Goal: Task Accomplishment & Management: Use online tool/utility

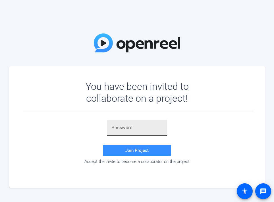
click at [150, 125] on input "text" at bounding box center [136, 128] width 51 height 7
paste input ".P,x~s"
type input ".P,x~s"
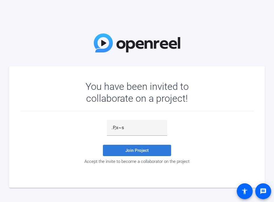
click at [135, 154] on span at bounding box center [137, 151] width 68 height 14
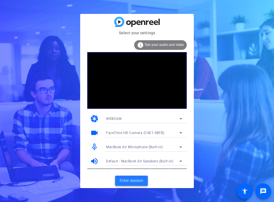
click at [127, 179] on span "Enter session" at bounding box center [132, 181] width 24 height 6
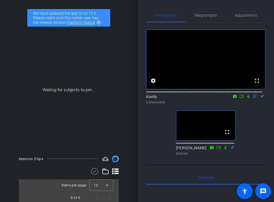
click at [246, 99] on icon at bounding box center [248, 97] width 5 height 4
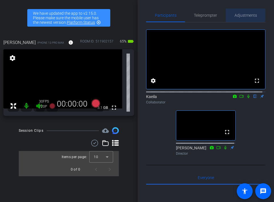
click at [240, 14] on span "Adjustments" at bounding box center [245, 15] width 22 height 4
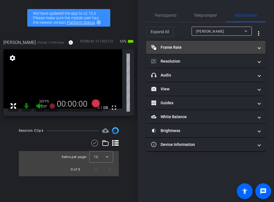
click at [181, 48] on mat-panel-title "Frame Rate Frame Rate" at bounding box center [202, 48] width 102 height 6
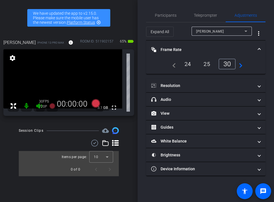
click at [189, 62] on div "24" at bounding box center [187, 64] width 15 height 10
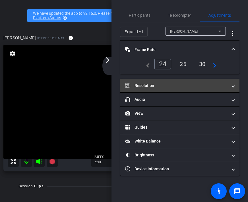
click at [153, 86] on mat-panel-title "Resolution" at bounding box center [176, 86] width 102 height 6
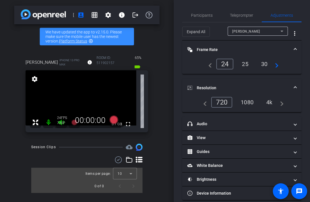
click at [240, 100] on div "1080" at bounding box center [246, 103] width 21 height 10
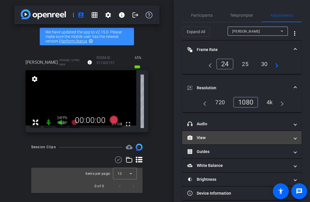
scroll to position [7, 0]
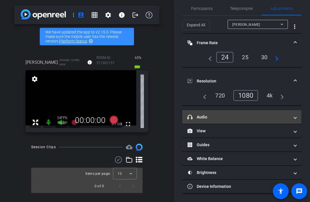
click at [230, 116] on mat-panel-title "headphone icon Audio" at bounding box center [238, 117] width 102 height 6
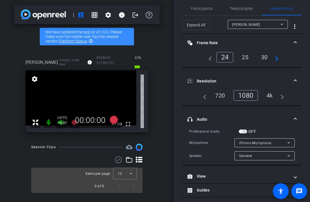
scroll to position [28, 0]
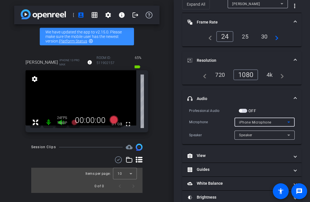
click at [246, 125] on div "iPhone Microphone" at bounding box center [263, 122] width 48 height 7
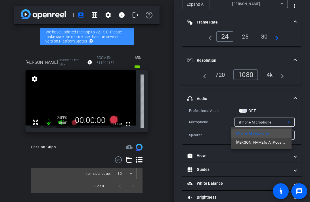
click at [194, 116] on div at bounding box center [155, 101] width 310 height 202
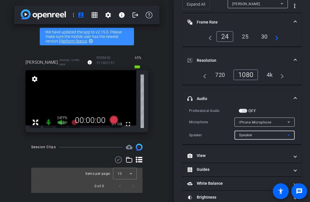
click at [252, 138] on div "Speaker" at bounding box center [263, 135] width 48 height 7
click at [252, 138] on div at bounding box center [155, 101] width 310 height 202
click at [252, 123] on span "iPhone Microphone" at bounding box center [255, 123] width 32 height 4
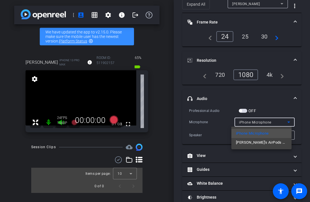
click at [216, 123] on div at bounding box center [155, 101] width 310 height 202
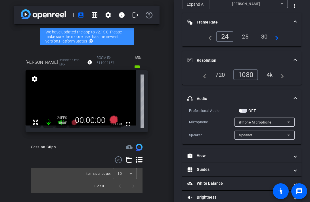
click at [248, 137] on div "Speaker" at bounding box center [263, 135] width 48 height 7
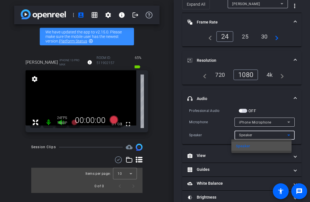
click at [252, 139] on div at bounding box center [155, 101] width 310 height 202
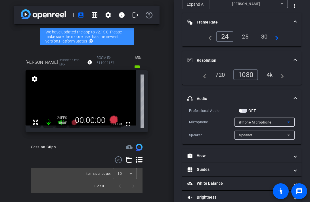
click at [244, 125] on div "iPhone Microphone" at bounding box center [263, 122] width 48 height 7
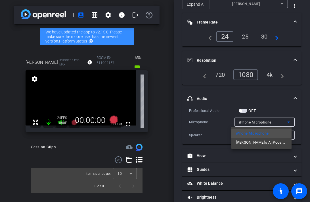
click at [244, 125] on div at bounding box center [155, 101] width 310 height 202
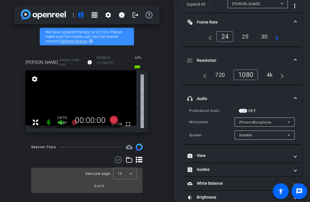
click at [252, 125] on div "iPhone Microphone" at bounding box center [263, 122] width 48 height 7
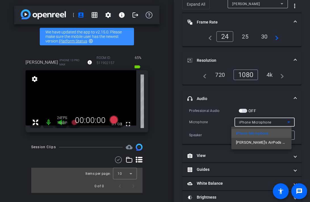
click at [193, 120] on div at bounding box center [155, 101] width 310 height 202
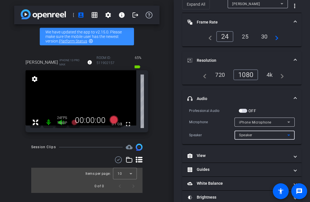
click at [246, 138] on div "Speaker" at bounding box center [263, 135] width 48 height 7
click at [245, 137] on div at bounding box center [155, 101] width 310 height 202
click at [259, 123] on span "iPhone Microphone" at bounding box center [255, 123] width 32 height 4
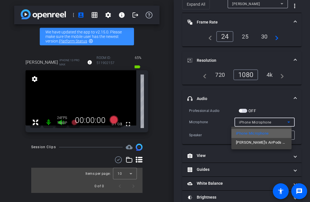
click at [261, 132] on span "iPhone Microphone" at bounding box center [252, 133] width 33 height 7
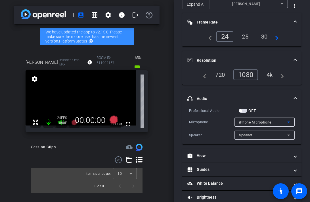
click at [261, 132] on div "Speaker" at bounding box center [263, 135] width 48 height 7
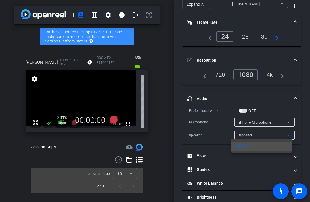
click at [261, 132] on div at bounding box center [155, 101] width 310 height 202
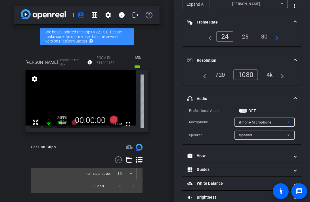
click at [254, 121] on span "iPhone Microphone" at bounding box center [255, 123] width 32 height 4
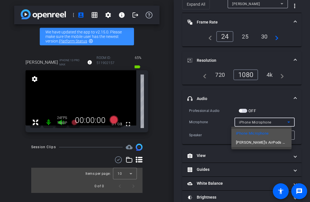
click at [253, 144] on span "[PERSON_NAME]’s AirPods Pro" at bounding box center [261, 142] width 51 height 7
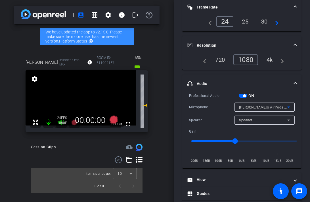
type input "1"
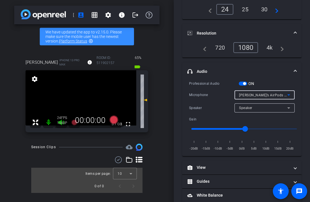
scroll to position [57, 0]
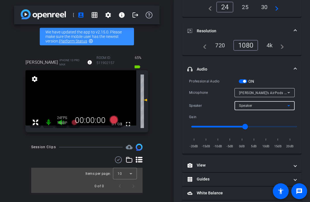
click at [243, 109] on div "Speaker" at bounding box center [263, 105] width 48 height 7
click at [243, 109] on div at bounding box center [155, 101] width 310 height 202
click at [247, 94] on span "[PERSON_NAME]’s AirPods Pro" at bounding box center [264, 93] width 51 height 5
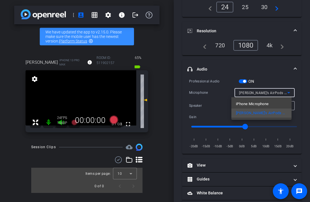
click at [210, 97] on div at bounding box center [155, 101] width 310 height 202
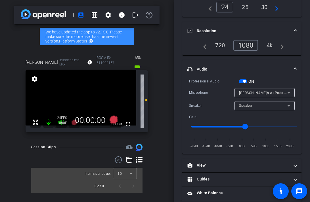
click at [239, 104] on span "Speaker" at bounding box center [245, 106] width 13 height 4
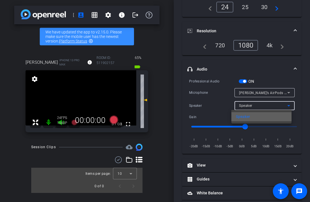
click at [248, 113] on mat-option "Speaker" at bounding box center [261, 116] width 60 height 9
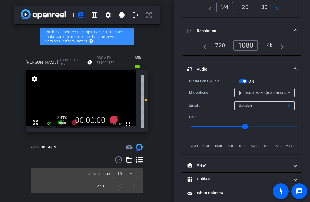
scroll to position [0, 0]
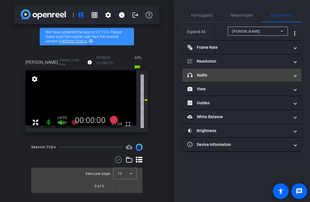
click at [215, 72] on mat-panel-title "headphone icon Audio" at bounding box center [238, 75] width 102 height 6
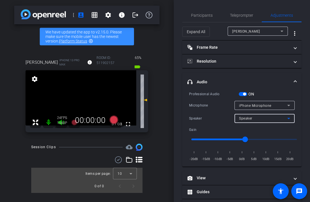
click at [257, 121] on div "Speaker" at bounding box center [263, 118] width 48 height 7
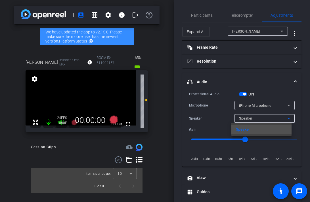
click at [254, 106] on div at bounding box center [155, 101] width 310 height 202
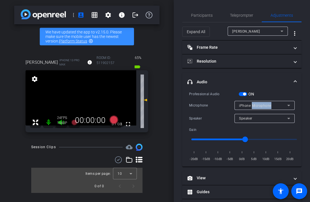
click at [254, 106] on span "iPhone Microphone" at bounding box center [255, 106] width 32 height 4
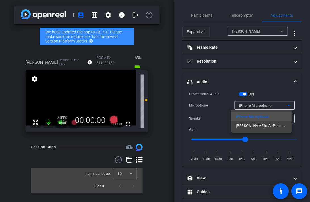
click at [254, 106] on div at bounding box center [155, 101] width 310 height 202
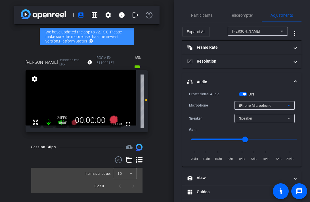
click at [254, 106] on span "iPhone Microphone" at bounding box center [255, 106] width 32 height 4
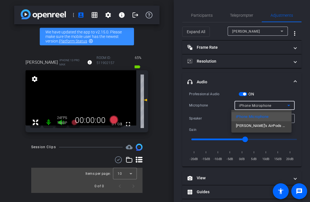
click at [254, 106] on div at bounding box center [155, 101] width 310 height 202
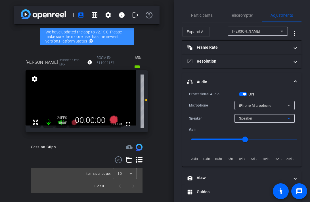
click at [261, 120] on div "Speaker" at bounding box center [263, 118] width 48 height 7
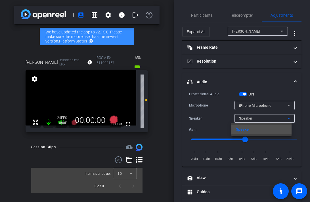
click at [261, 107] on div at bounding box center [155, 101] width 310 height 202
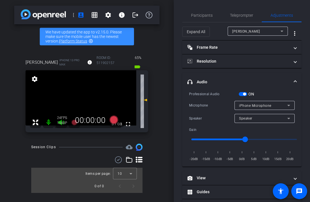
click at [261, 106] on span "iPhone Microphone" at bounding box center [255, 106] width 32 height 4
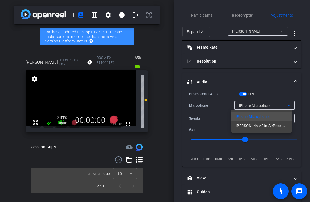
click at [205, 106] on div at bounding box center [155, 101] width 310 height 202
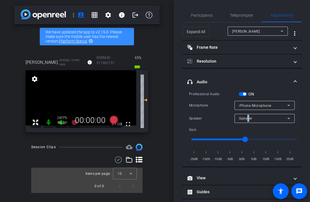
click at [245, 119] on span "Speaker" at bounding box center [245, 119] width 13 height 4
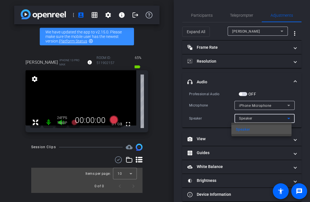
click at [257, 118] on div at bounding box center [155, 101] width 310 height 202
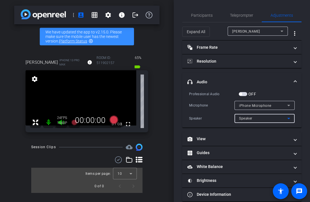
click at [257, 118] on div "Speaker" at bounding box center [263, 118] width 48 height 7
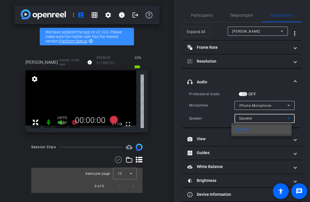
click at [257, 118] on div at bounding box center [155, 101] width 310 height 202
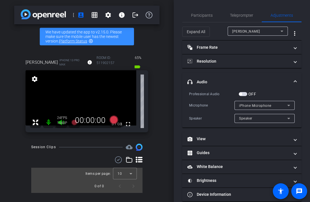
click at [256, 112] on div at bounding box center [265, 113] width 60 height 6
click at [256, 110] on div at bounding box center [265, 113] width 60 height 6
click at [256, 109] on div "iPhone Microphone" at bounding box center [264, 105] width 51 height 9
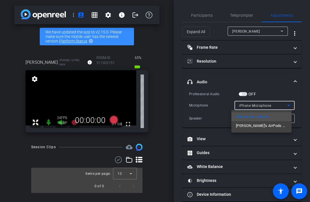
click at [256, 108] on div at bounding box center [155, 101] width 310 height 202
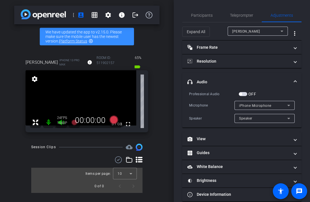
click at [258, 117] on div "Speaker" at bounding box center [263, 118] width 48 height 7
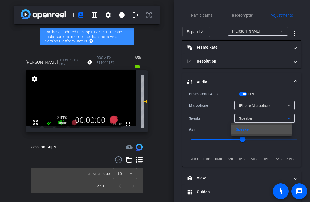
click at [258, 117] on div at bounding box center [155, 101] width 310 height 202
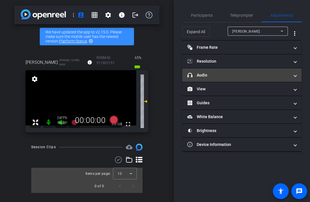
click at [212, 78] on mat-panel-title "headphone icon Audio" at bounding box center [238, 75] width 102 height 6
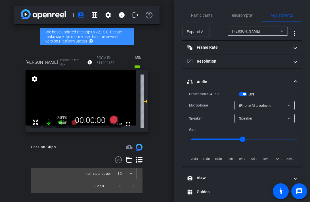
click at [248, 115] on div "Speaker" at bounding box center [263, 118] width 48 height 7
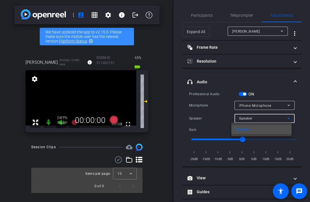
click at [249, 117] on div at bounding box center [155, 101] width 310 height 202
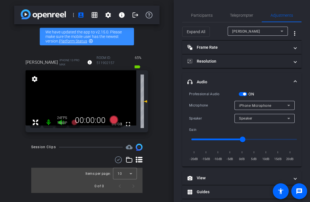
click at [249, 112] on div at bounding box center [265, 113] width 60 height 6
click at [249, 111] on div at bounding box center [265, 113] width 60 height 6
click at [249, 108] on div "iPhone Microphone" at bounding box center [263, 105] width 48 height 7
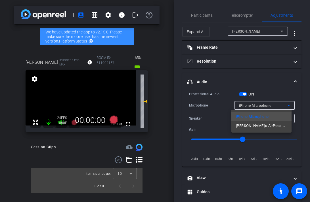
click at [252, 112] on div "iPhone Microphone [PERSON_NAME]’s AirPods Pro" at bounding box center [261, 121] width 60 height 23
click at [267, 99] on div at bounding box center [155, 101] width 310 height 202
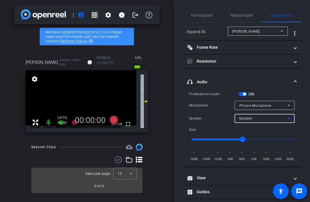
click at [265, 117] on div "Speaker" at bounding box center [263, 118] width 48 height 7
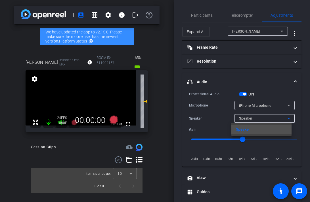
click at [263, 110] on div at bounding box center [155, 101] width 310 height 202
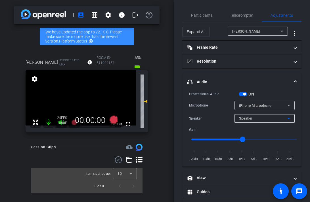
click at [262, 117] on div "Speaker" at bounding box center [263, 118] width 48 height 7
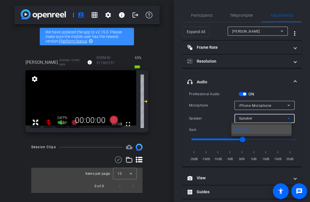
click at [268, 120] on div at bounding box center [155, 101] width 310 height 202
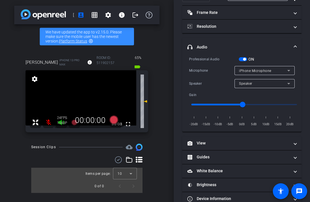
scroll to position [47, 0]
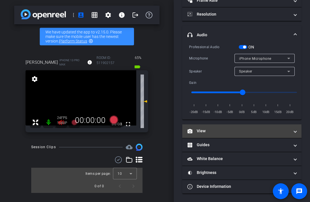
click at [238, 133] on mat-panel-title "View" at bounding box center [238, 131] width 102 height 6
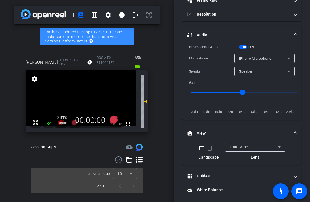
click at [238, 131] on mat-panel-title "View" at bounding box center [238, 134] width 102 height 6
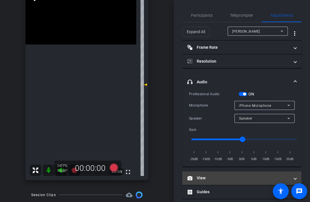
scroll to position [0, 0]
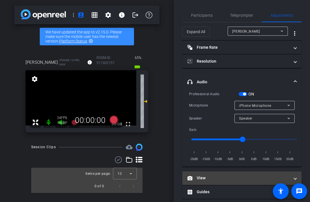
click at [222, 174] on mat-expansion-panel-header "View" at bounding box center [241, 179] width 119 height 14
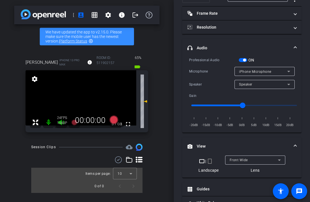
scroll to position [62, 0]
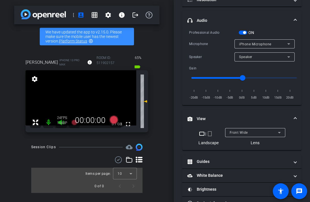
click at [240, 132] on span "Front Wide" at bounding box center [239, 133] width 18 height 4
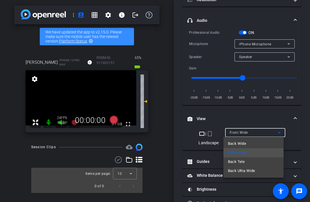
click at [240, 132] on div at bounding box center [155, 101] width 310 height 202
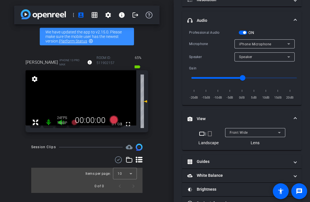
scroll to position [78, 0]
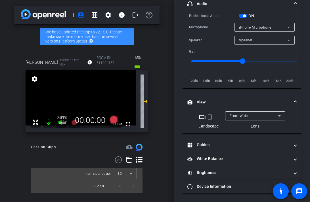
click at [239, 118] on span "Front Wide" at bounding box center [239, 116] width 18 height 4
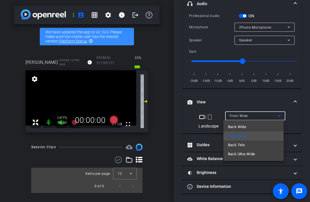
click at [239, 118] on div at bounding box center [155, 101] width 310 height 202
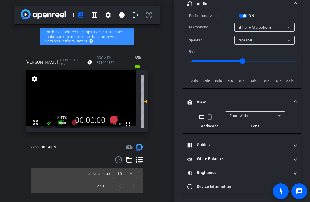
click at [210, 117] on mat-icon "crop_portrait" at bounding box center [209, 117] width 7 height 7
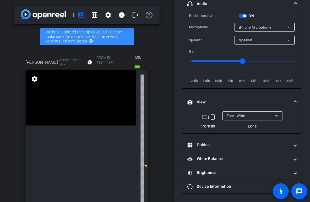
click at [209, 118] on mat-icon "crop_portrait" at bounding box center [212, 117] width 7 height 7
click at [201, 118] on mat-icon "crop_landscape" at bounding box center [204, 117] width 7 height 7
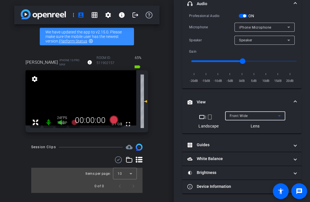
click at [267, 118] on div "Front Wide" at bounding box center [254, 115] width 48 height 7
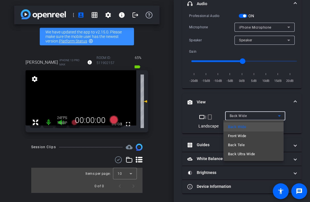
click at [252, 103] on div at bounding box center [155, 101] width 310 height 202
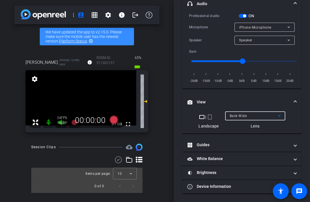
click at [248, 118] on div "Back Wide" at bounding box center [254, 115] width 48 height 7
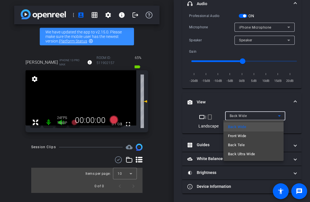
click at [244, 117] on div at bounding box center [155, 101] width 310 height 202
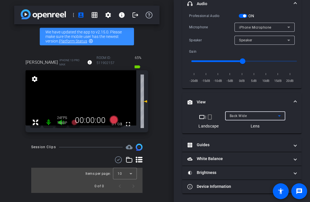
click at [248, 117] on div "Back Wide" at bounding box center [254, 115] width 48 height 7
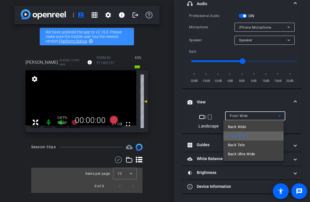
click at [250, 135] on mat-option "Front Wide" at bounding box center [253, 136] width 60 height 9
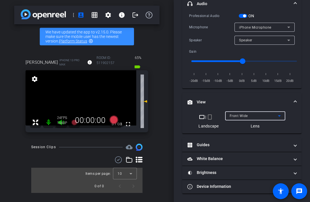
click at [243, 118] on span "Front Wide" at bounding box center [239, 116] width 18 height 4
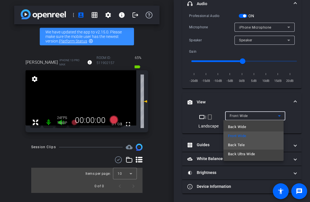
click at [250, 146] on mat-option "Back Tele" at bounding box center [253, 145] width 60 height 9
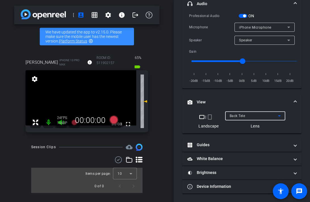
click at [243, 114] on div "Back Tele" at bounding box center [254, 115] width 48 height 7
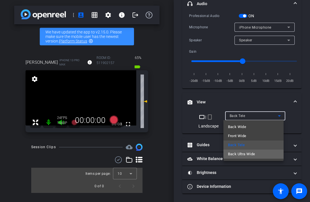
click at [242, 156] on span "Back Ultra Wide" at bounding box center [241, 154] width 27 height 7
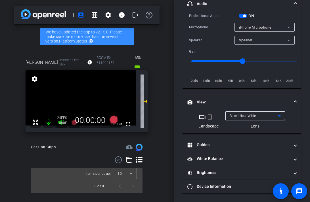
click at [234, 114] on div "Back Ultra Wide" at bounding box center [254, 115] width 48 height 7
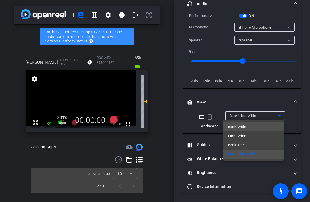
scroll to position [39, 0]
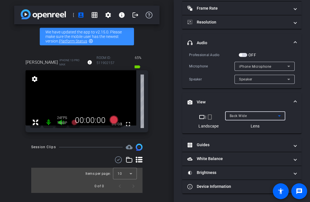
click at [233, 117] on span "Back Wide" at bounding box center [238, 116] width 17 height 4
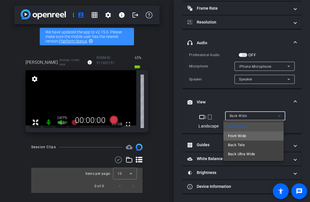
click at [244, 134] on span "Front Wide" at bounding box center [237, 136] width 18 height 7
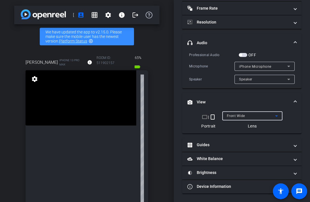
click at [213, 118] on mat-icon "crop_portrait" at bounding box center [212, 117] width 7 height 7
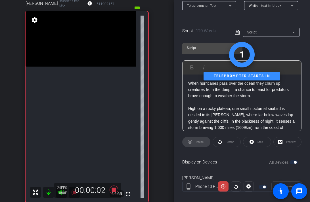
scroll to position [101, 0]
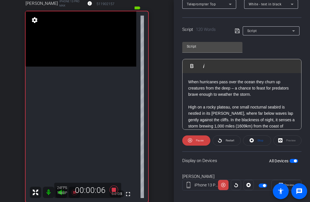
click at [273, 142] on div "Preview" at bounding box center [287, 141] width 28 height 10
click at [273, 139] on div "Preview" at bounding box center [287, 141] width 28 height 10
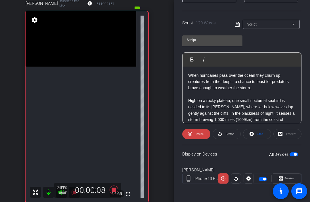
scroll to position [107, 0]
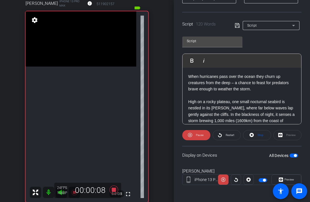
click at [273, 136] on div "Preview" at bounding box center [287, 135] width 28 height 10
click at [185, 138] on span at bounding box center [196, 136] width 28 height 14
click at [273, 137] on div "Preview" at bounding box center [287, 135] width 28 height 10
click at [201, 133] on span "Play" at bounding box center [199, 135] width 7 height 8
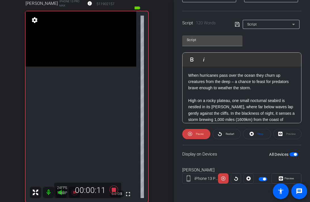
scroll to position [106, 0]
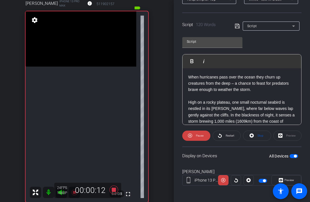
click at [273, 136] on div "Preview" at bounding box center [287, 136] width 28 height 10
click at [273, 138] on div "Preview" at bounding box center [287, 136] width 28 height 10
click at [273, 135] on div "Preview" at bounding box center [287, 136] width 28 height 10
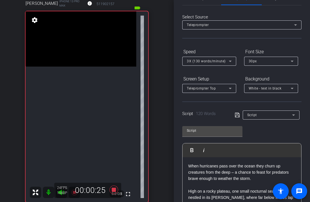
scroll to position [0, 0]
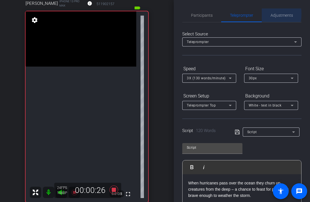
click at [263, 14] on div "Adjustments" at bounding box center [282, 16] width 40 height 14
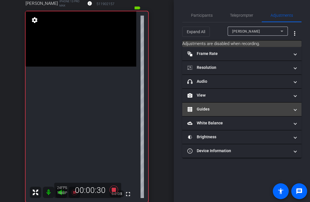
click at [225, 106] on mat-expansion-panel-header "Guides" at bounding box center [241, 110] width 119 height 14
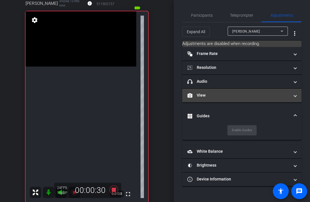
click at [226, 94] on mat-panel-title "View" at bounding box center [238, 96] width 102 height 6
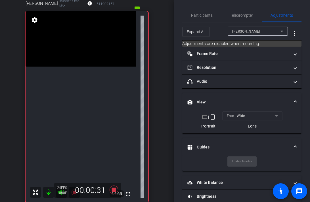
scroll to position [24, 0]
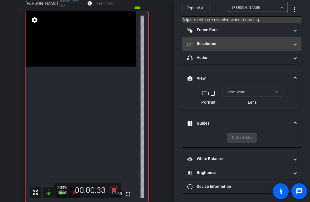
click at [235, 47] on mat-panel-title "Resolution" at bounding box center [238, 44] width 102 height 6
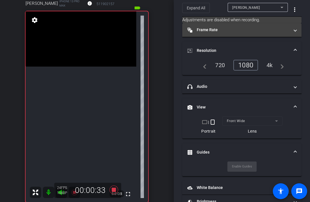
scroll to position [0, 0]
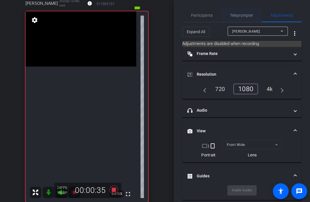
click at [232, 20] on span "Teleprompter" at bounding box center [241, 16] width 23 height 14
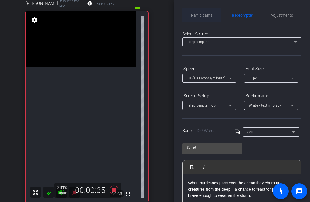
click at [203, 16] on span "Participants" at bounding box center [202, 15] width 22 height 4
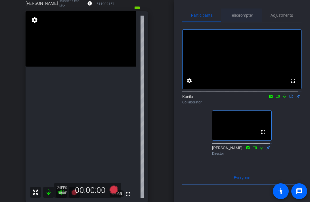
click at [230, 16] on span "Teleprompter" at bounding box center [241, 15] width 23 height 4
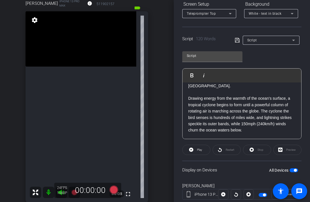
scroll to position [108, 0]
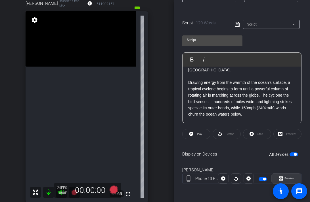
click at [273, 177] on span "Preview" at bounding box center [288, 179] width 11 height 8
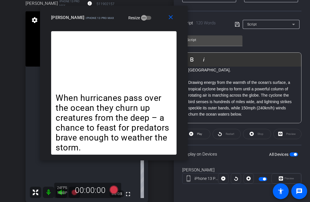
drag, startPoint x: 183, startPoint y: 36, endPoint x: 143, endPoint y: 18, distance: 44.0
click at [143, 18] on div "[PERSON_NAME] iPhone 13 Pro Max Resize" at bounding box center [116, 17] width 130 height 10
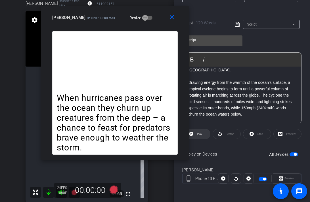
click at [199, 134] on span "Play" at bounding box center [199, 134] width 5 height 3
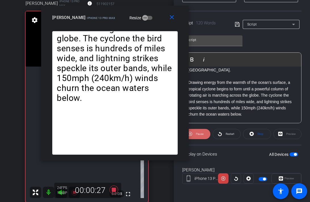
click at [199, 135] on span "Pause" at bounding box center [200, 134] width 8 height 3
click at [199, 136] on span "Play" at bounding box center [199, 134] width 5 height 3
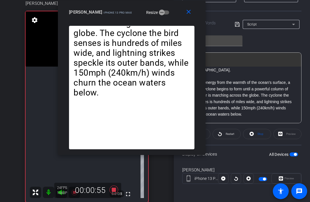
drag, startPoint x: 83, startPoint y: 13, endPoint x: 94, endPoint y: 5, distance: 14.0
click at [94, 5] on div "close [PERSON_NAME] iPhone 13 Pro Max Resize" at bounding box center [132, 13] width 148 height 26
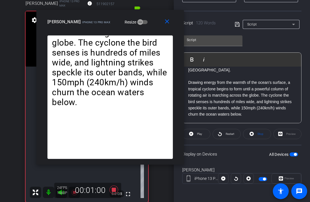
drag, startPoint x: 150, startPoint y: 19, endPoint x: 133, endPoint y: 29, distance: 18.8
click at [133, 29] on div "close [PERSON_NAME] iPhone 13 Pro Max Resize" at bounding box center [110, 23] width 148 height 26
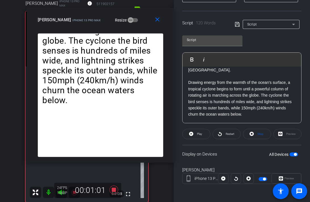
drag, startPoint x: 133, startPoint y: 29, endPoint x: 123, endPoint y: 26, distance: 10.9
click at [123, 26] on div "close [PERSON_NAME] iPhone 13 Pro Max Resize" at bounding box center [101, 21] width 148 height 26
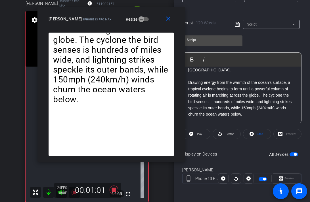
drag, startPoint x: 123, startPoint y: 26, endPoint x: 156, endPoint y: 26, distance: 33.5
click at [156, 26] on div "close [PERSON_NAME] iPhone 13 Pro Max Resize" at bounding box center [111, 20] width 148 height 26
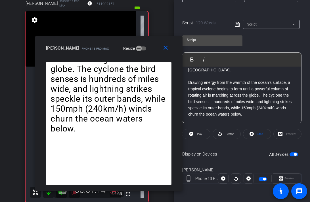
drag, startPoint x: 164, startPoint y: 27, endPoint x: 144, endPoint y: 57, distance: 35.8
click at [144, 57] on div "close [PERSON_NAME] iPhone 13 Pro Max Resize" at bounding box center [109, 49] width 148 height 26
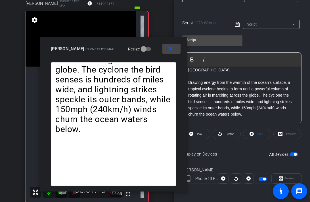
click at [174, 52] on span at bounding box center [171, 49] width 18 height 14
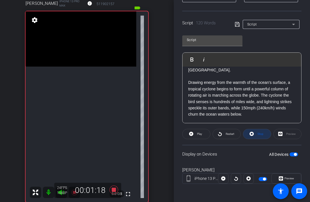
click at [251, 133] on icon at bounding box center [252, 134] width 4 height 4
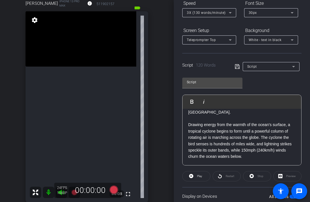
scroll to position [0, 0]
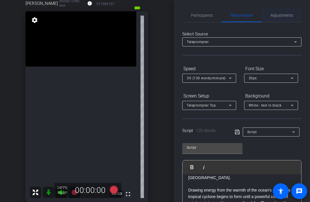
click at [273, 18] on span "Adjustments" at bounding box center [282, 16] width 22 height 14
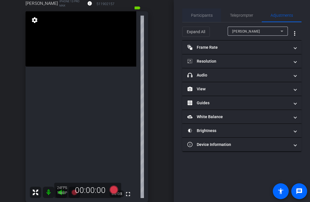
click at [211, 15] on span "Participants" at bounding box center [202, 15] width 22 height 4
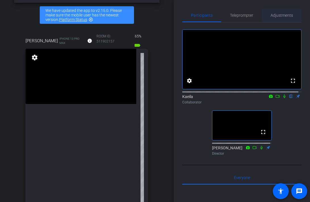
click at [273, 14] on span "Adjustments" at bounding box center [282, 15] width 22 height 4
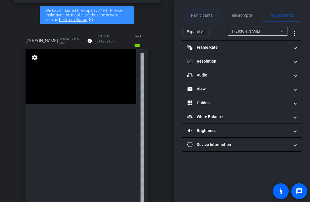
click at [205, 14] on span "Participants" at bounding box center [202, 15] width 22 height 4
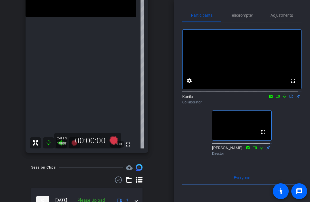
scroll to position [176, 0]
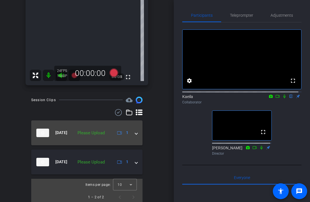
click at [110, 137] on mat-expansion-panel-header "[DATE] Please Upload 1" at bounding box center [86, 133] width 111 height 25
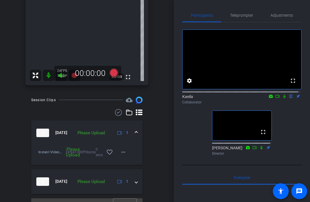
click at [89, 130] on div "Please Upload" at bounding box center [91, 133] width 33 height 7
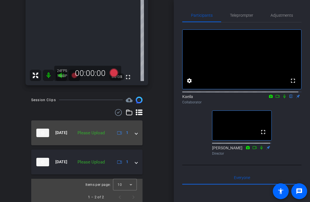
click at [89, 130] on div "Please Upload" at bounding box center [91, 133] width 33 height 7
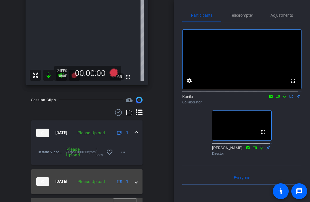
click at [100, 169] on mat-expansion-panel-header "[DATE] Please Upload 1" at bounding box center [86, 181] width 111 height 25
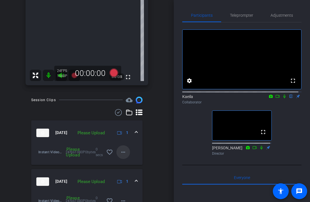
click at [120, 151] on mat-icon "more_horiz" at bounding box center [123, 152] width 7 height 7
click at [127, 162] on span "Upload" at bounding box center [129, 162] width 23 height 7
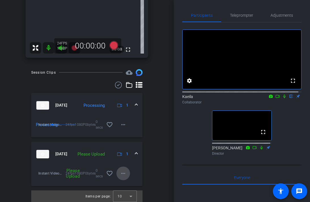
click at [121, 173] on mat-icon "more_horiz" at bounding box center [123, 173] width 7 height 7
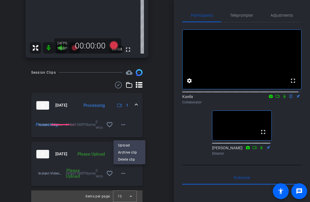
click at [122, 173] on div at bounding box center [155, 101] width 310 height 202
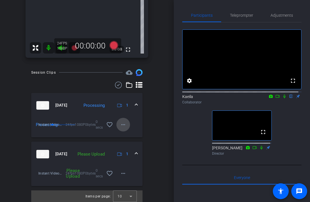
click at [120, 119] on span at bounding box center [123, 125] width 14 height 14
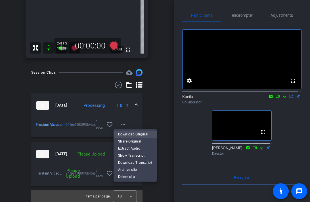
click at [133, 133] on span "Download Original" at bounding box center [135, 134] width 34 height 7
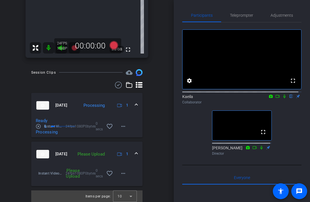
click at [160, 143] on div "[PERSON_NAME] account_box grid_on settings info logout We have updated the app …" at bounding box center [87, 101] width 174 height 202
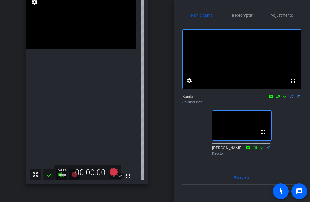
scroll to position [0, 0]
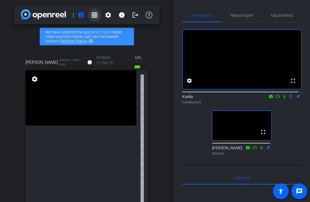
click at [92, 15] on mat-icon "grid_on" at bounding box center [94, 15] width 7 height 7
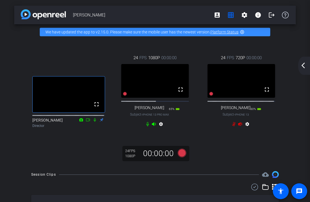
click at [232, 61] on div "24 FPS 720P 00:00:00" at bounding box center [241, 58] width 41 height 6
click at [218, 14] on span at bounding box center [217, 15] width 14 height 14
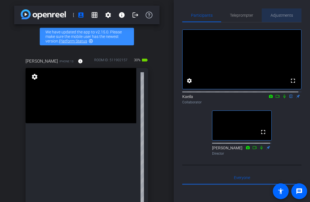
click at [273, 17] on span "Adjustments" at bounding box center [282, 15] width 22 height 4
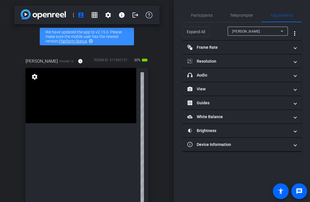
click at [123, 114] on video at bounding box center [81, 95] width 111 height 55
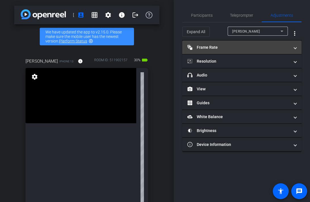
click at [246, 51] on mat-expansion-panel-header "Frame Rate Frame Rate" at bounding box center [241, 48] width 119 height 14
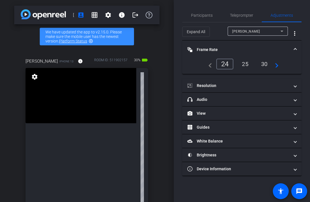
click at [227, 63] on div "24" at bounding box center [224, 64] width 17 height 11
click at [198, 11] on span "Participants" at bounding box center [202, 16] width 22 height 14
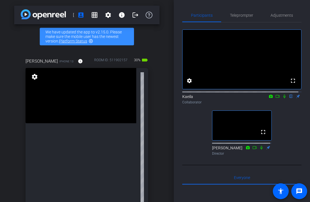
scroll to position [10, 0]
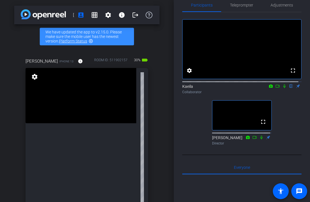
click at [240, 129] on video at bounding box center [241, 116] width 59 height 30
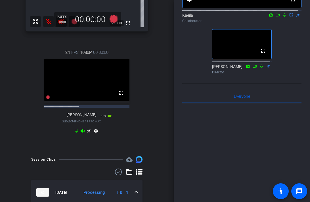
scroll to position [0, 0]
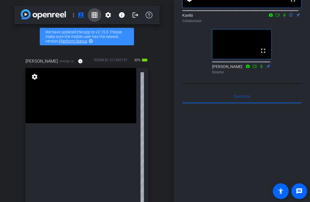
click at [91, 17] on mat-icon "grid_on" at bounding box center [94, 15] width 7 height 7
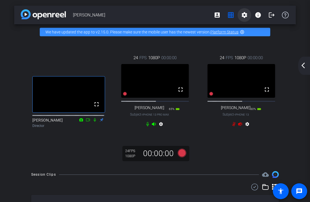
click at [244, 15] on mat-icon "settings" at bounding box center [244, 15] width 7 height 7
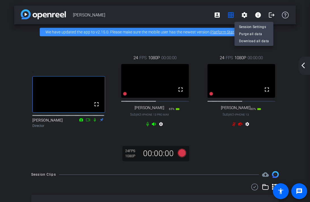
click at [241, 16] on div at bounding box center [155, 101] width 310 height 202
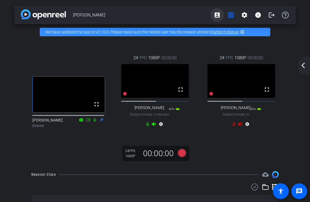
click at [217, 13] on mat-icon "account_box" at bounding box center [217, 15] width 7 height 7
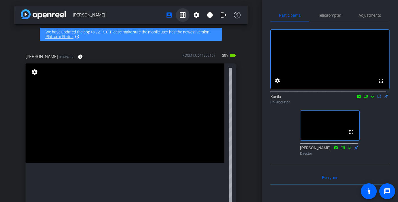
click at [181, 14] on mat-icon "grid_on" at bounding box center [182, 15] width 7 height 7
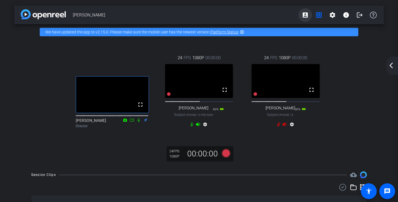
click at [273, 17] on mat-icon "account_box" at bounding box center [305, 15] width 7 height 7
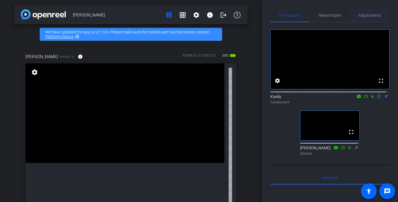
click at [273, 15] on span "Adjustments" at bounding box center [370, 15] width 22 height 4
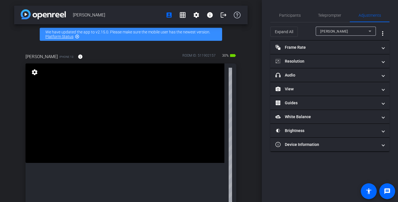
scroll to position [1, 0]
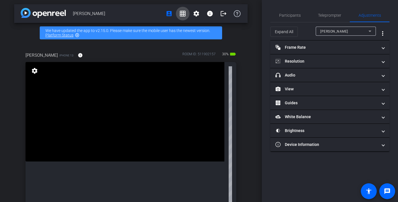
click at [179, 16] on mat-icon "grid_on" at bounding box center [182, 13] width 7 height 7
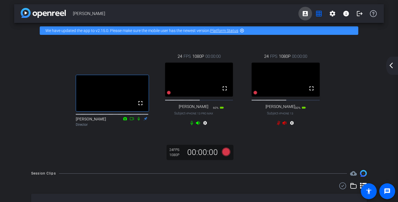
click at [273, 13] on mat-icon "account_box" at bounding box center [305, 13] width 7 height 7
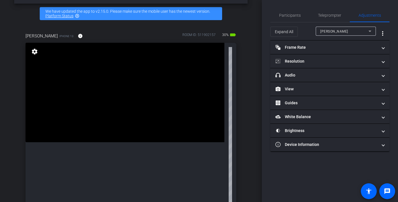
scroll to position [0, 0]
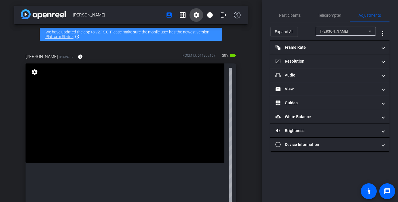
click at [193, 13] on mat-icon "settings" at bounding box center [196, 15] width 7 height 7
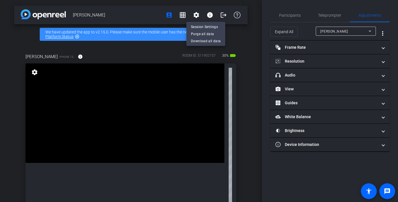
click at [205, 13] on div at bounding box center [199, 101] width 398 height 202
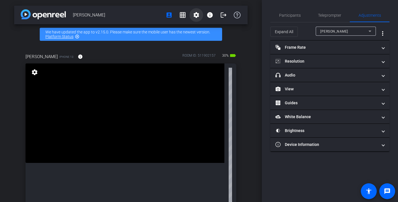
click at [196, 14] on mat-icon "settings" at bounding box center [196, 15] width 7 height 7
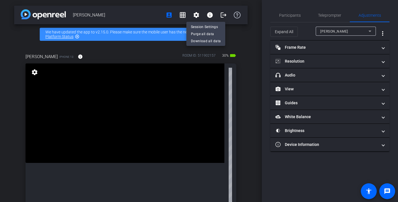
click at [248, 53] on div at bounding box center [199, 101] width 398 height 202
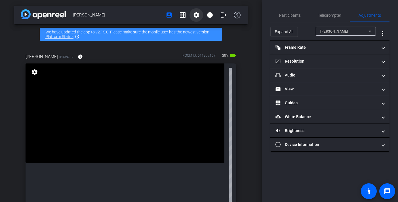
click at [193, 16] on mat-icon "settings" at bounding box center [196, 15] width 7 height 7
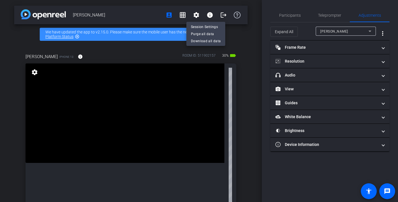
click at [189, 14] on div at bounding box center [199, 101] width 398 height 202
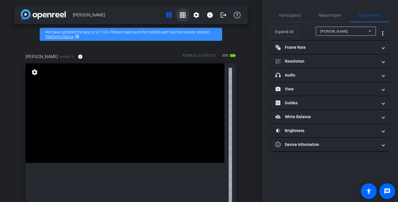
click at [182, 14] on mat-icon "grid_on" at bounding box center [182, 15] width 7 height 7
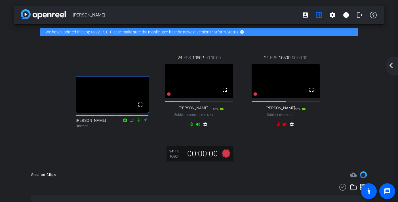
scroll to position [4, 0]
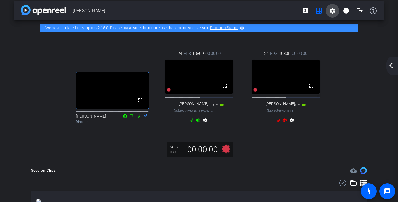
click at [273, 12] on mat-icon "settings" at bounding box center [332, 10] width 7 height 7
click at [273, 12] on div at bounding box center [199, 101] width 398 height 202
click at [273, 10] on span at bounding box center [306, 11] width 14 height 14
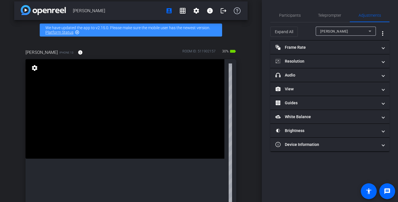
scroll to position [0, 0]
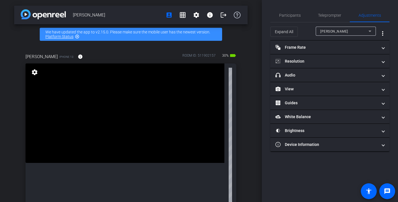
click at [37, 71] on mat-icon "settings" at bounding box center [35, 72] width 8 height 7
click at [34, 72] on mat-icon "settings" at bounding box center [35, 72] width 8 height 7
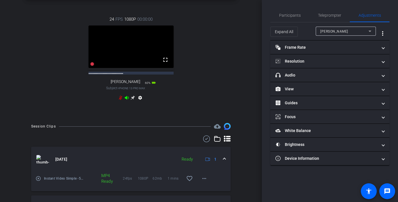
scroll to position [337, 0]
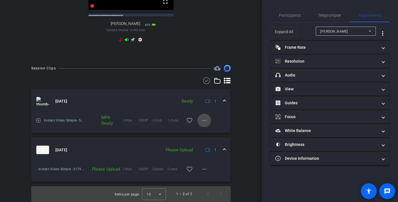
click at [205, 122] on mat-icon "more_horiz" at bounding box center [204, 120] width 7 height 7
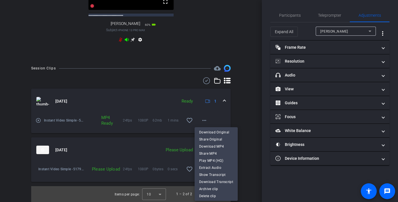
click at [201, 120] on div at bounding box center [199, 101] width 398 height 202
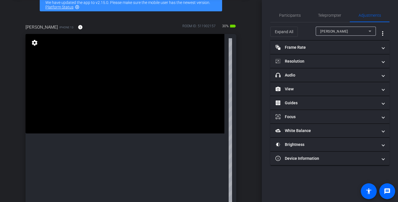
scroll to position [9, 0]
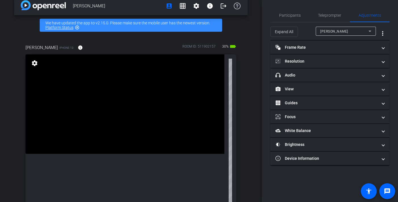
click at [32, 62] on mat-icon "settings" at bounding box center [35, 63] width 8 height 7
click at [34, 64] on mat-icon "settings" at bounding box center [35, 63] width 8 height 7
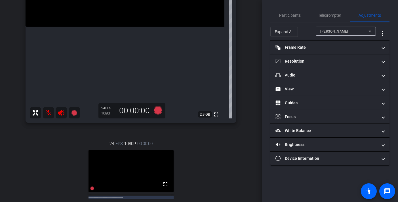
scroll to position [0, 0]
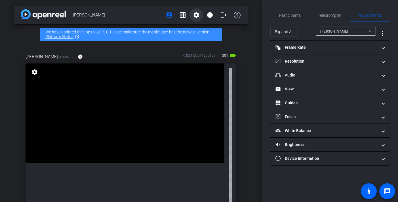
click at [196, 17] on mat-icon "settings" at bounding box center [196, 15] width 7 height 7
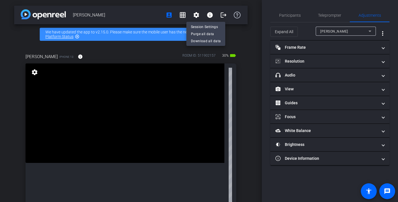
click at [110, 20] on div at bounding box center [199, 101] width 398 height 202
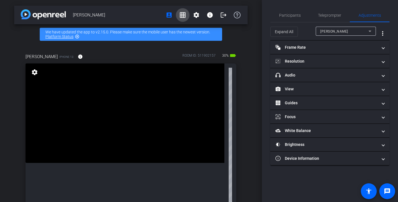
click at [180, 15] on mat-icon "grid_on" at bounding box center [182, 15] width 7 height 7
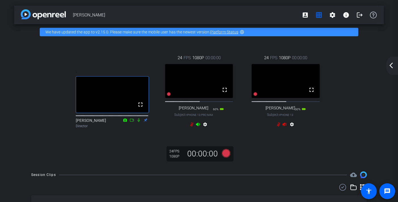
click at [201, 98] on video at bounding box center [199, 81] width 68 height 34
click at [205, 96] on video at bounding box center [199, 81] width 68 height 34
click at [273, 19] on span at bounding box center [347, 15] width 14 height 14
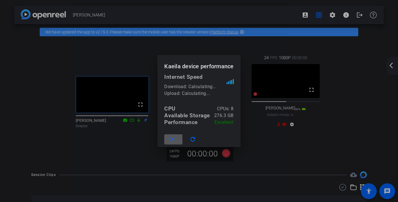
click at [273, 41] on div at bounding box center [199, 101] width 398 height 202
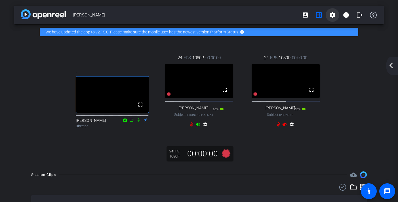
click at [273, 10] on span at bounding box center [333, 15] width 14 height 14
click at [273, 16] on div at bounding box center [199, 101] width 398 height 202
click at [273, 14] on span at bounding box center [306, 15] width 14 height 14
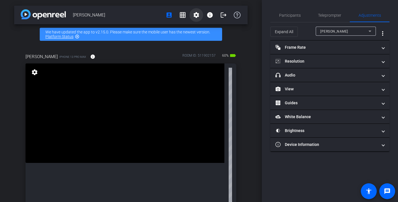
click at [194, 15] on mat-icon "settings" at bounding box center [196, 15] width 7 height 7
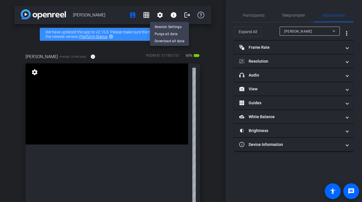
click at [108, 53] on div at bounding box center [181, 101] width 362 height 202
click at [156, 16] on mat-icon "settings" at bounding box center [159, 15] width 7 height 7
click at [111, 51] on div at bounding box center [181, 101] width 362 height 202
click at [156, 18] on mat-icon "settings" at bounding box center [159, 15] width 7 height 7
click at [156, 17] on div at bounding box center [181, 101] width 362 height 202
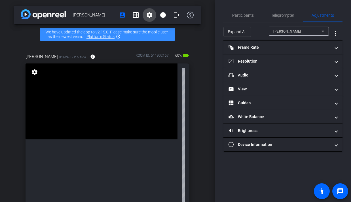
click at [148, 18] on span at bounding box center [150, 15] width 14 height 14
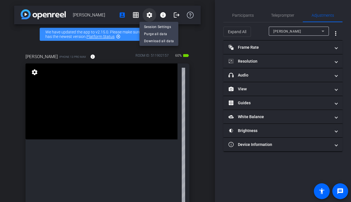
click at [148, 18] on div at bounding box center [175, 101] width 351 height 202
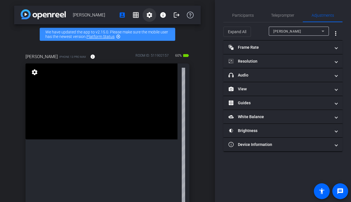
click at [146, 17] on mat-icon "settings" at bounding box center [149, 15] width 7 height 7
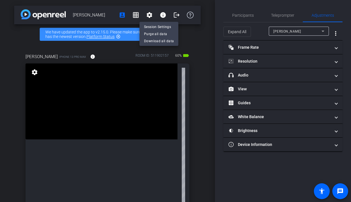
click at [147, 15] on div at bounding box center [175, 101] width 351 height 202
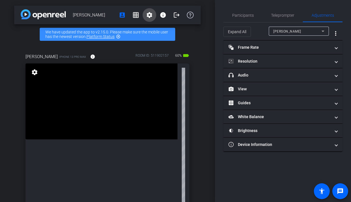
click at [147, 16] on mat-icon "settings" at bounding box center [149, 15] width 7 height 7
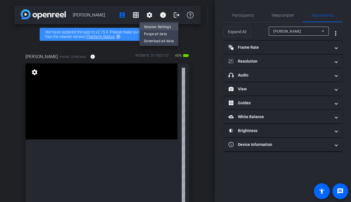
click at [154, 25] on span "Session Settings" at bounding box center [159, 27] width 30 height 7
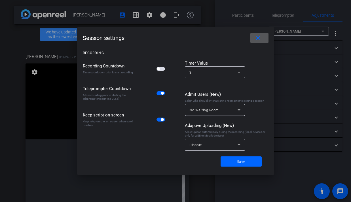
click at [211, 143] on div "Disable" at bounding box center [214, 145] width 48 height 7
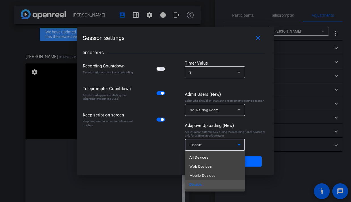
click at [211, 143] on div at bounding box center [175, 101] width 351 height 202
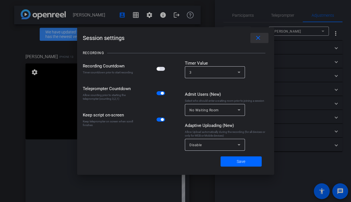
click at [258, 38] on mat-icon "close" at bounding box center [258, 38] width 7 height 7
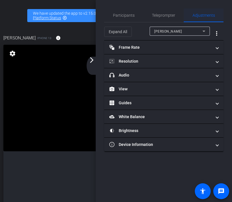
click at [210, 15] on span "Adjustments" at bounding box center [203, 15] width 22 height 4
click at [130, 13] on span "Participants" at bounding box center [124, 15] width 22 height 4
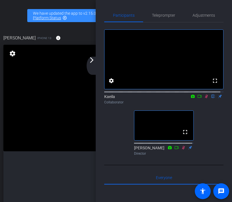
click at [80, 26] on div "[PERSON_NAME] iPhone 13 info ROOM ID: 511902157 30% battery_std fullscreen sett…" at bounding box center [116, 136] width 229 height 221
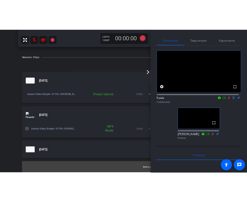
scroll to position [216, 0]
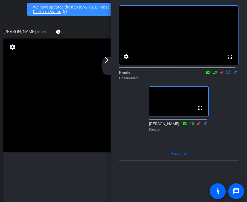
scroll to position [36, 0]
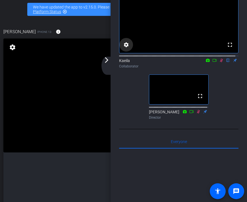
click at [123, 48] on mat-icon "settings" at bounding box center [126, 44] width 7 height 7
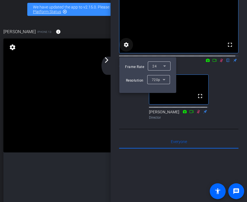
click at [123, 50] on div at bounding box center [123, 101] width 247 height 202
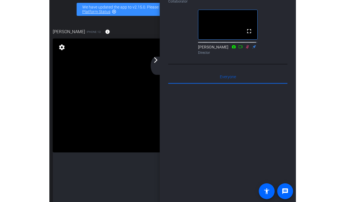
scroll to position [173, 0]
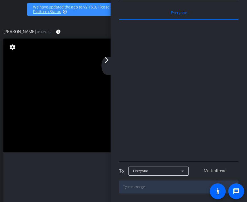
click at [90, 120] on video at bounding box center [117, 96] width 228 height 114
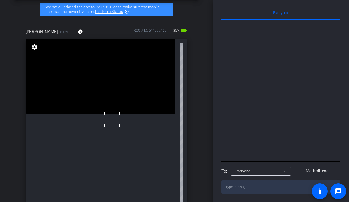
scroll to position [0, 0]
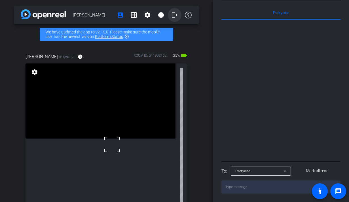
click at [171, 16] on mat-icon "logout" at bounding box center [174, 15] width 7 height 7
